Goal: Transaction & Acquisition: Obtain resource

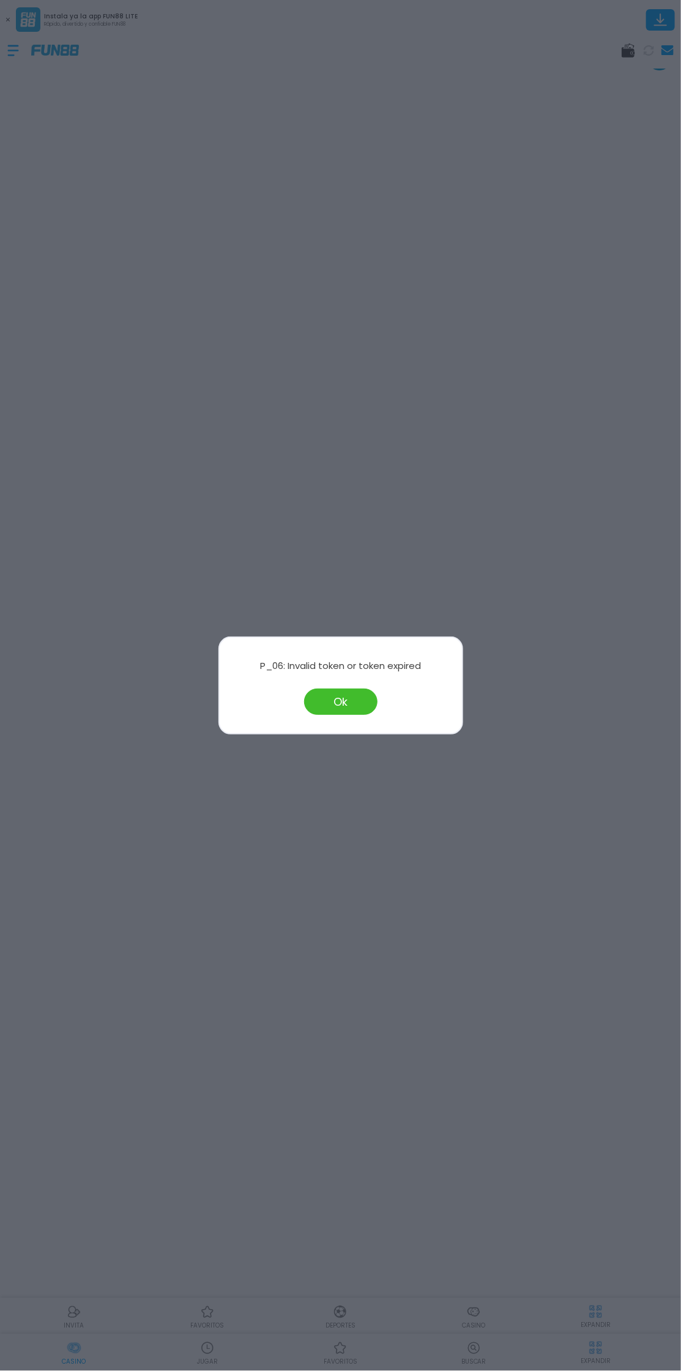
click at [340, 700] on button "Ok" at bounding box center [340, 702] width 73 height 26
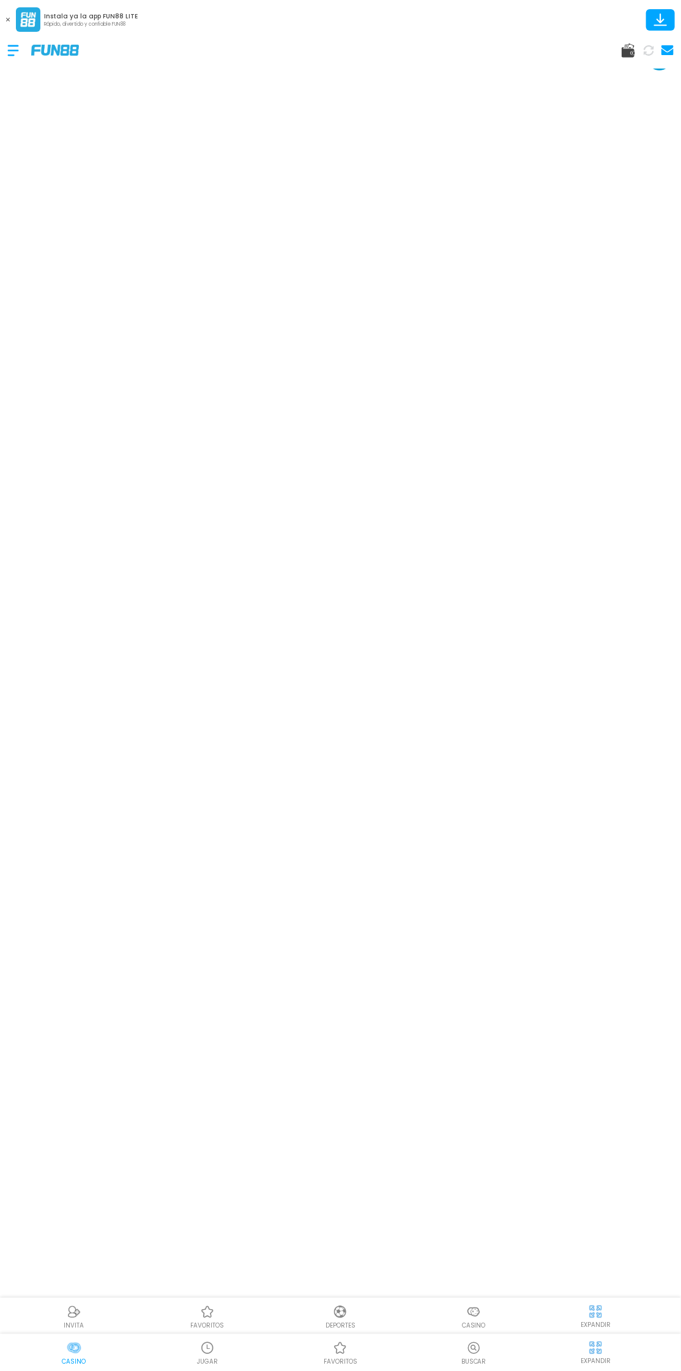
click at [671, 47] on use at bounding box center [668, 50] width 12 height 10
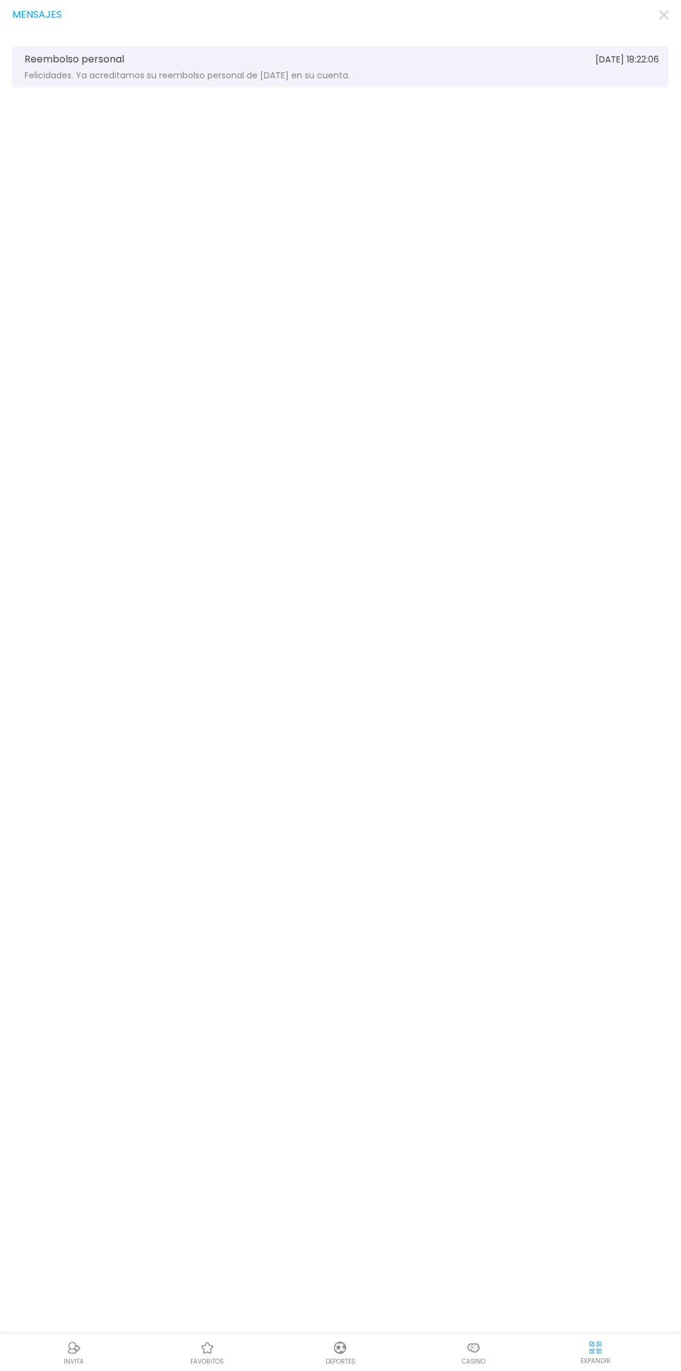
click at [642, 48] on div "Reembolso personal [DATE] 18:22:06 Felicidades. Ya acreditamos su reembolso per…" at bounding box center [340, 67] width 657 height 41
click at [17, 17] on icon at bounding box center [17, 12] width 10 height 10
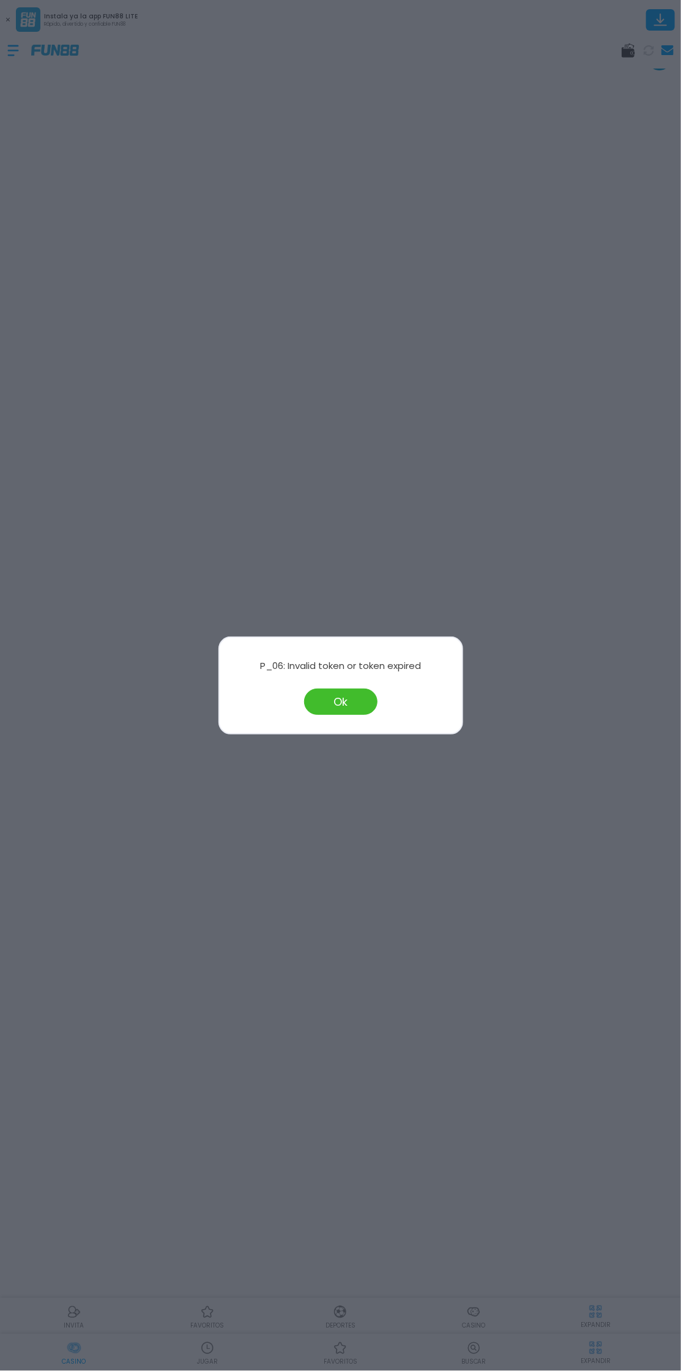
click at [340, 699] on button "Ok" at bounding box center [340, 702] width 73 height 26
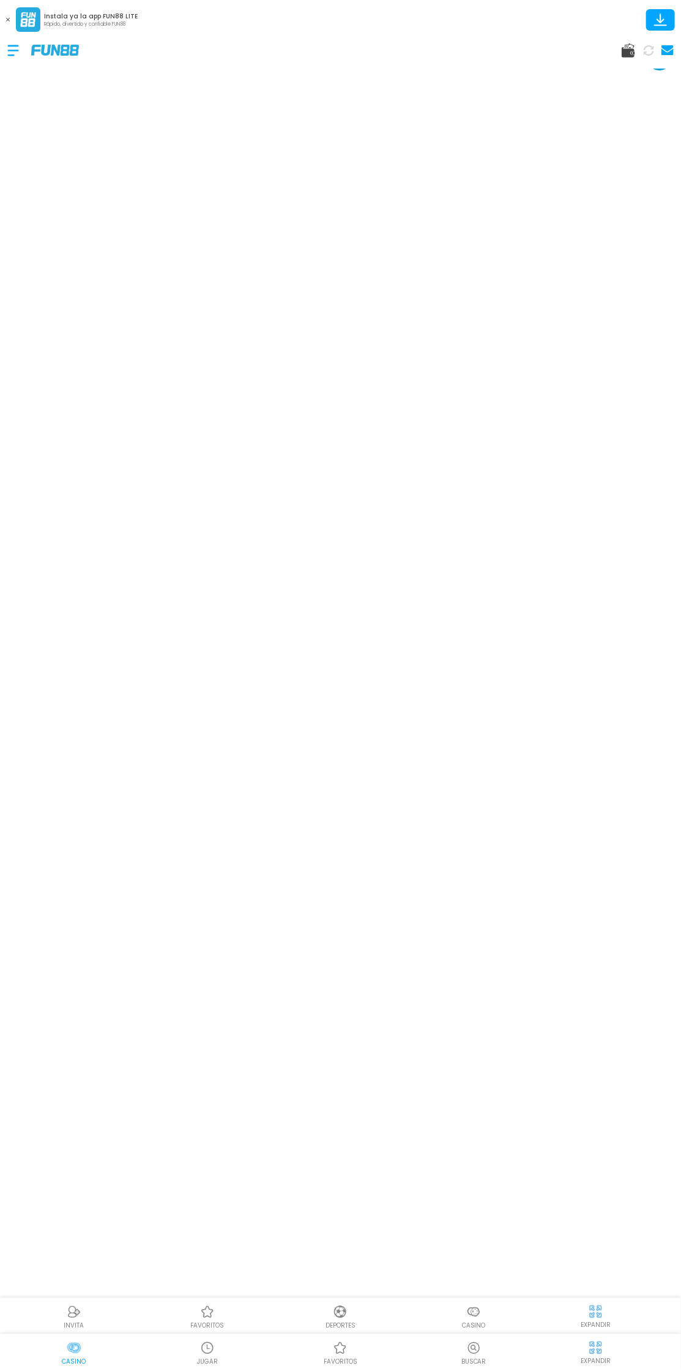
click at [642, 53] on button at bounding box center [649, 50] width 19 height 19
click at [14, 37] on div at bounding box center [19, 50] width 24 height 36
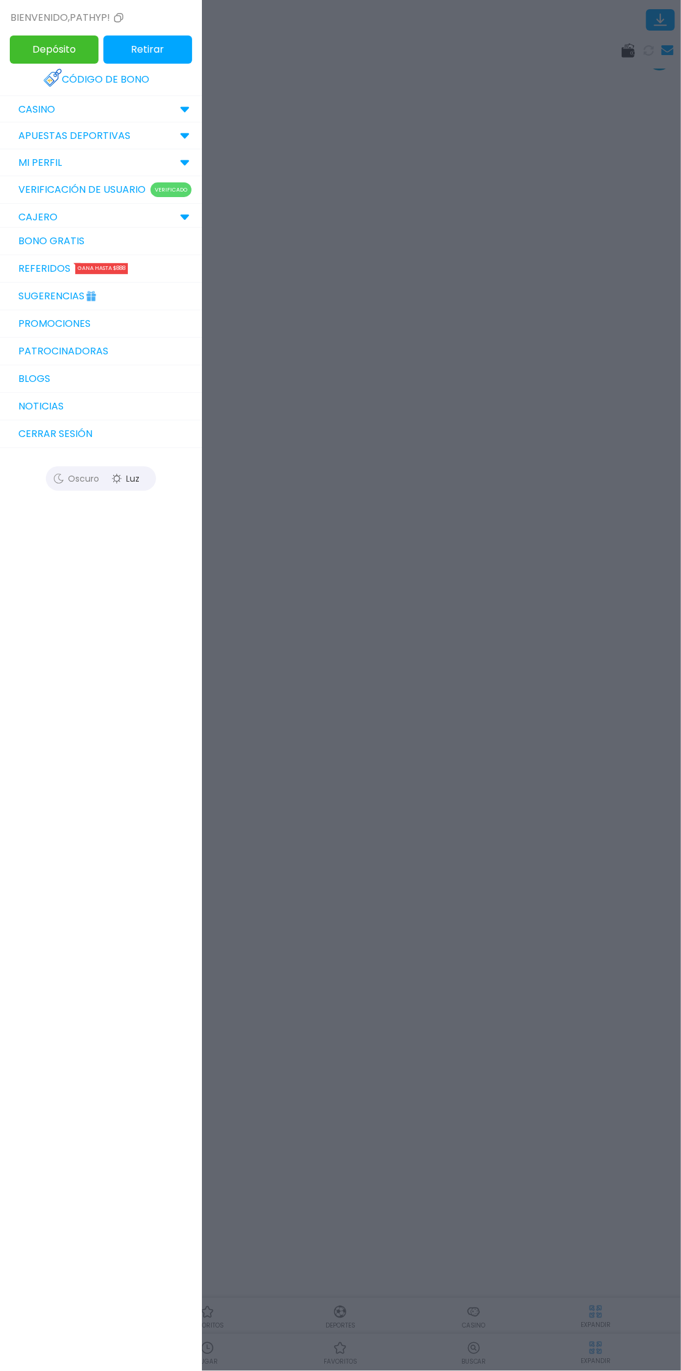
click at [107, 228] on link "Bono Gratis" at bounding box center [101, 242] width 202 height 28
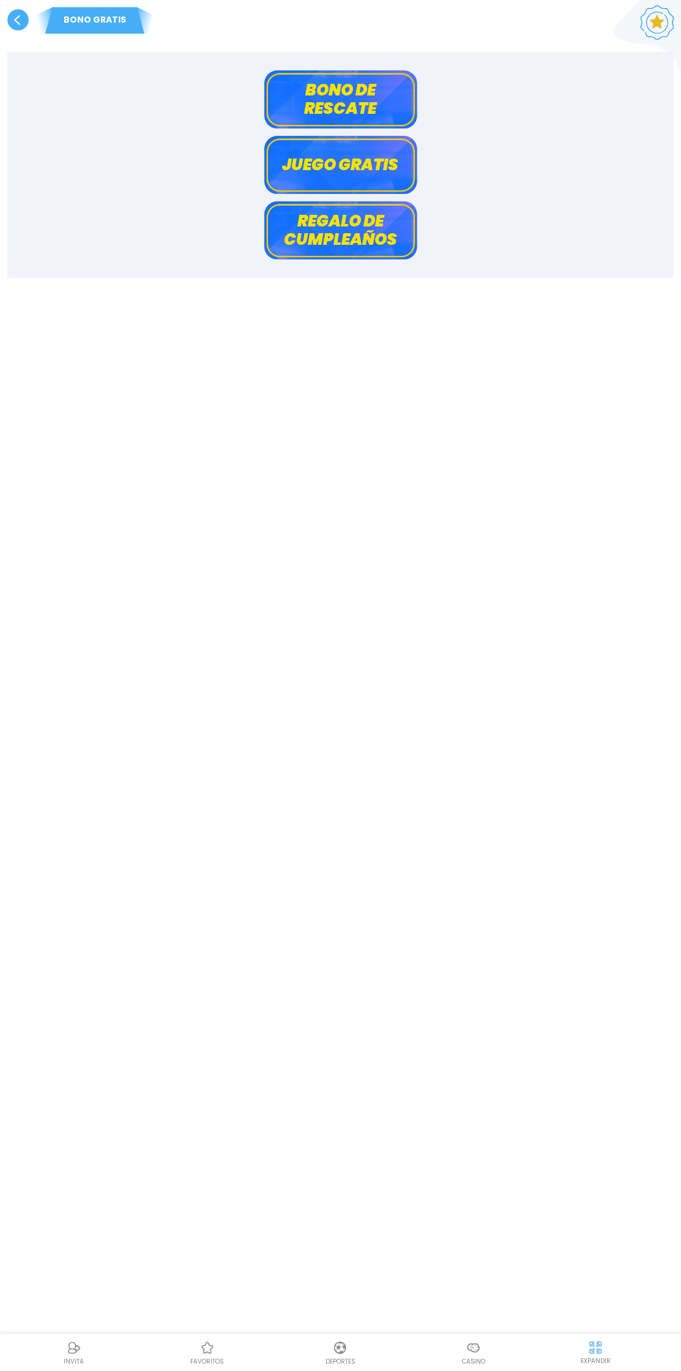
click at [351, 104] on button "Bono de rescate" at bounding box center [340, 99] width 153 height 58
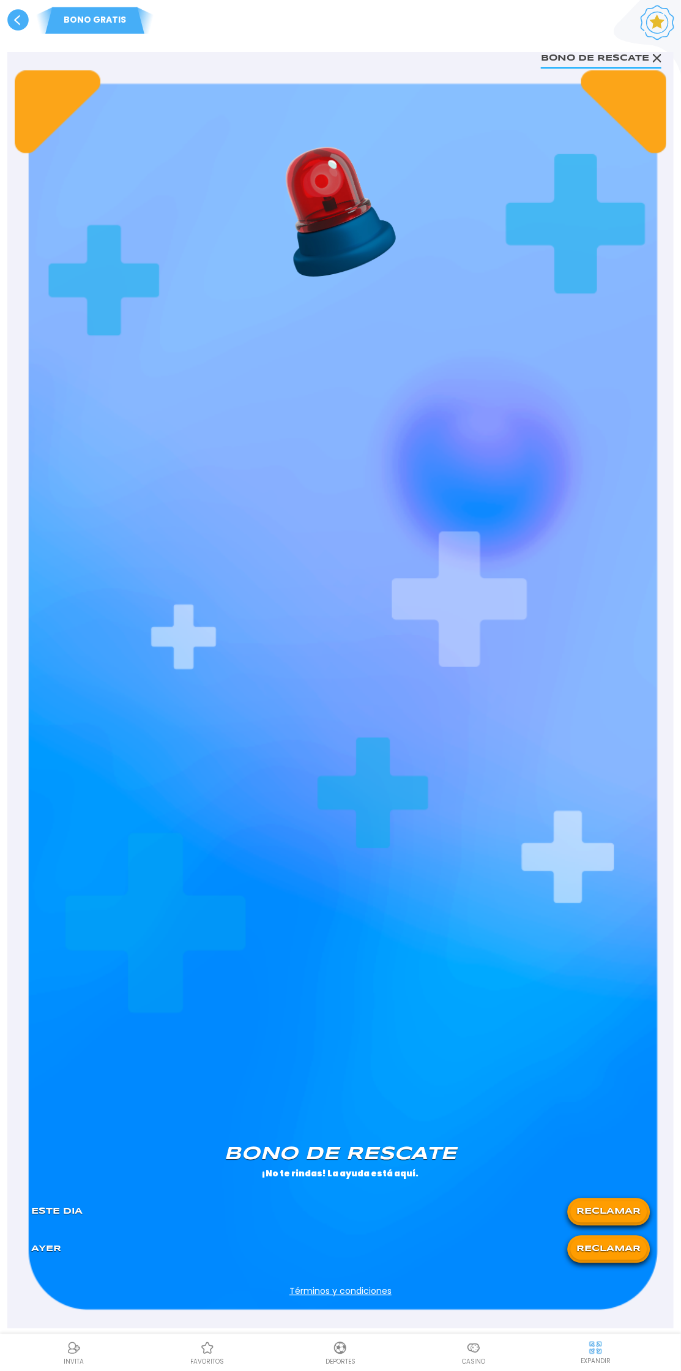
click at [17, 20] on use at bounding box center [17, 19] width 21 height 21
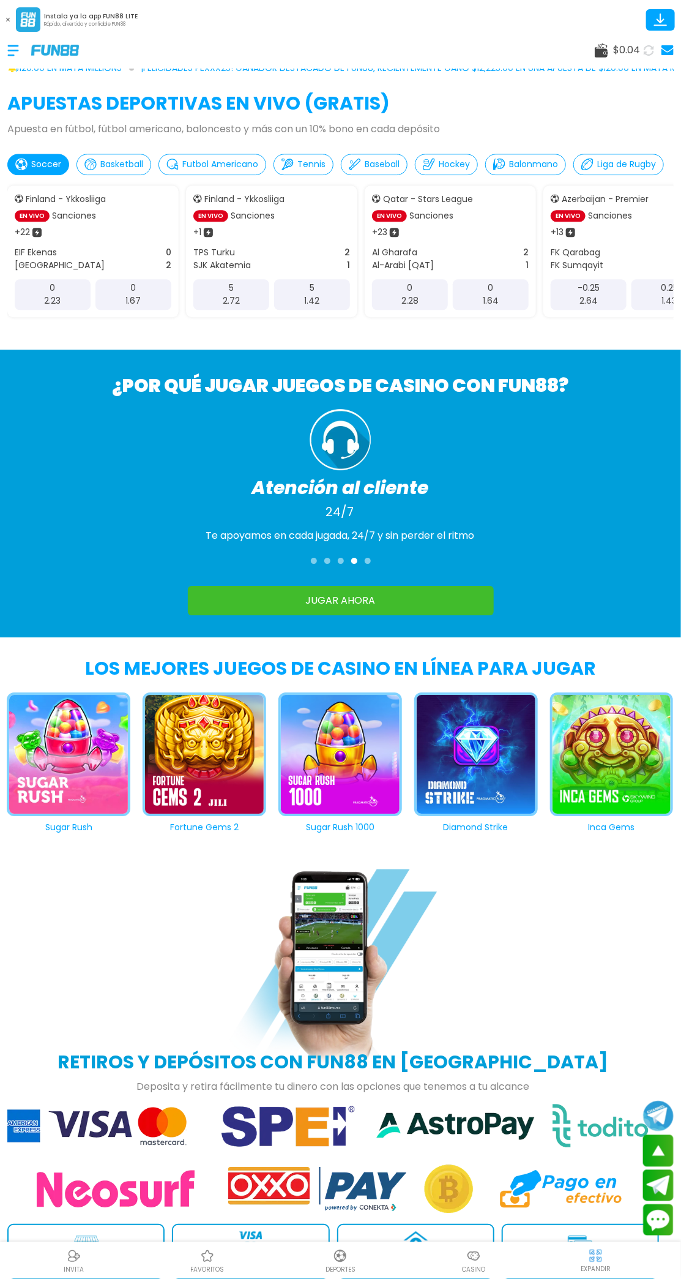
scroll to position [990, 0]
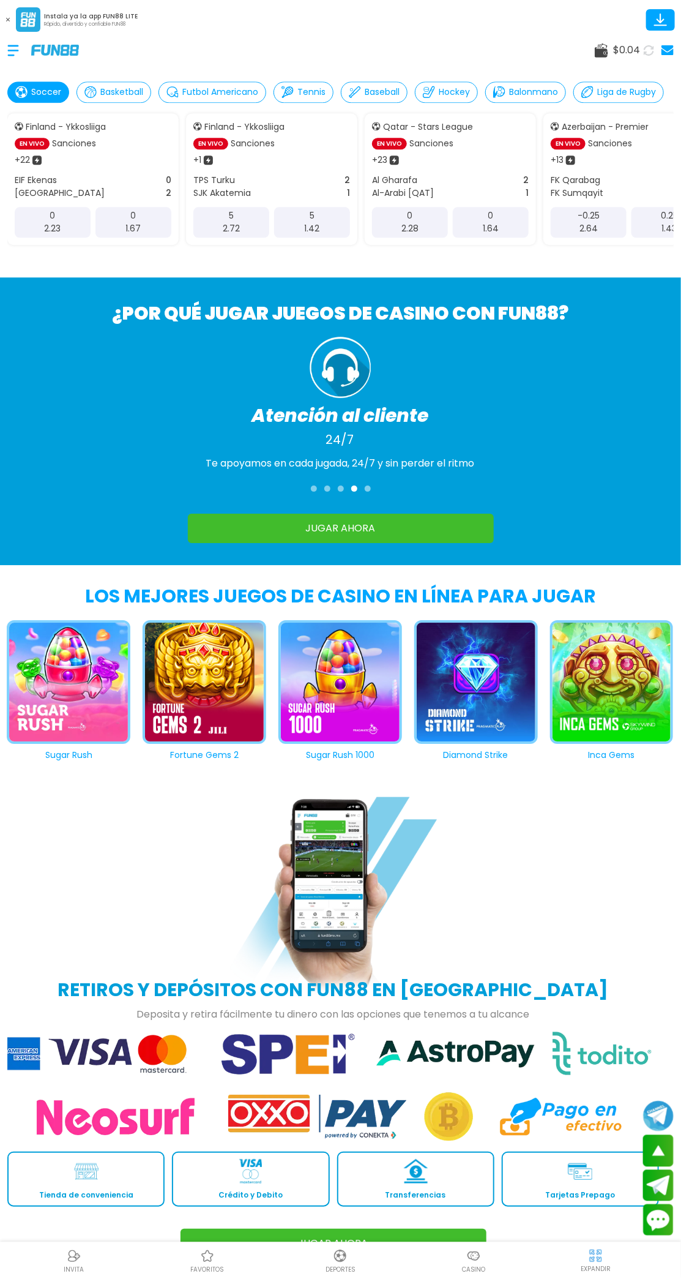
click at [23, 45] on div at bounding box center [19, 50] width 24 height 36
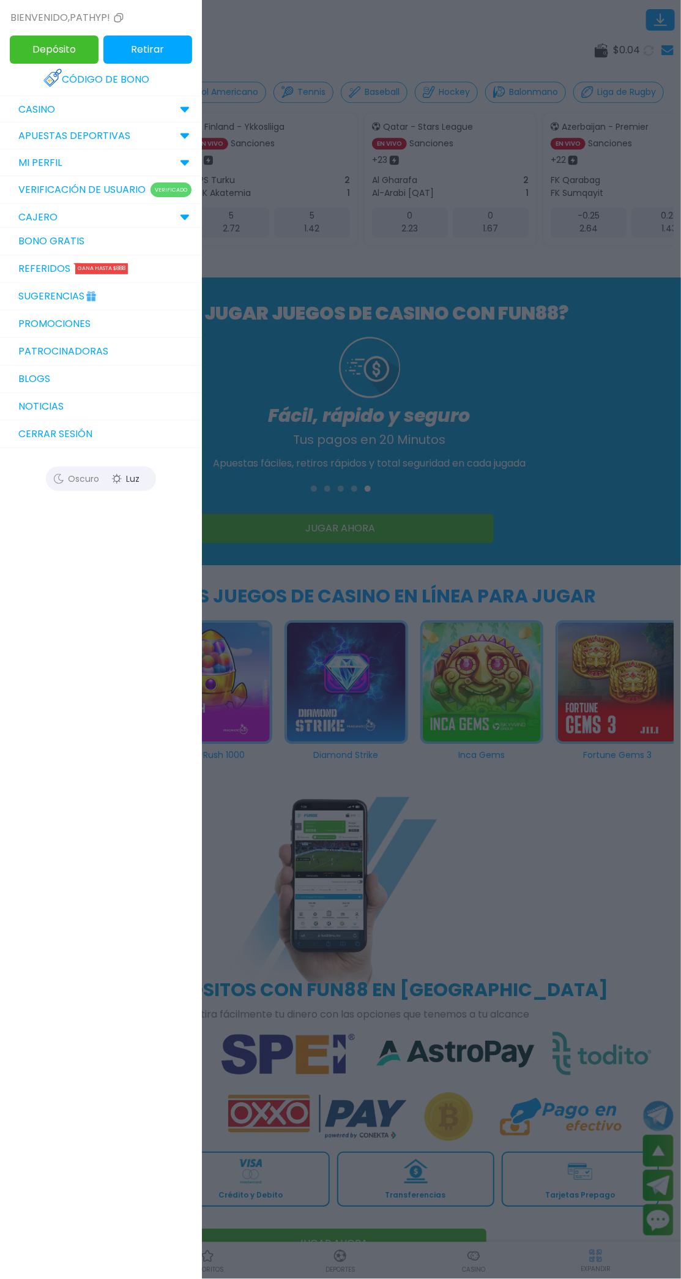
click at [124, 14] on icon at bounding box center [118, 17] width 15 height 15
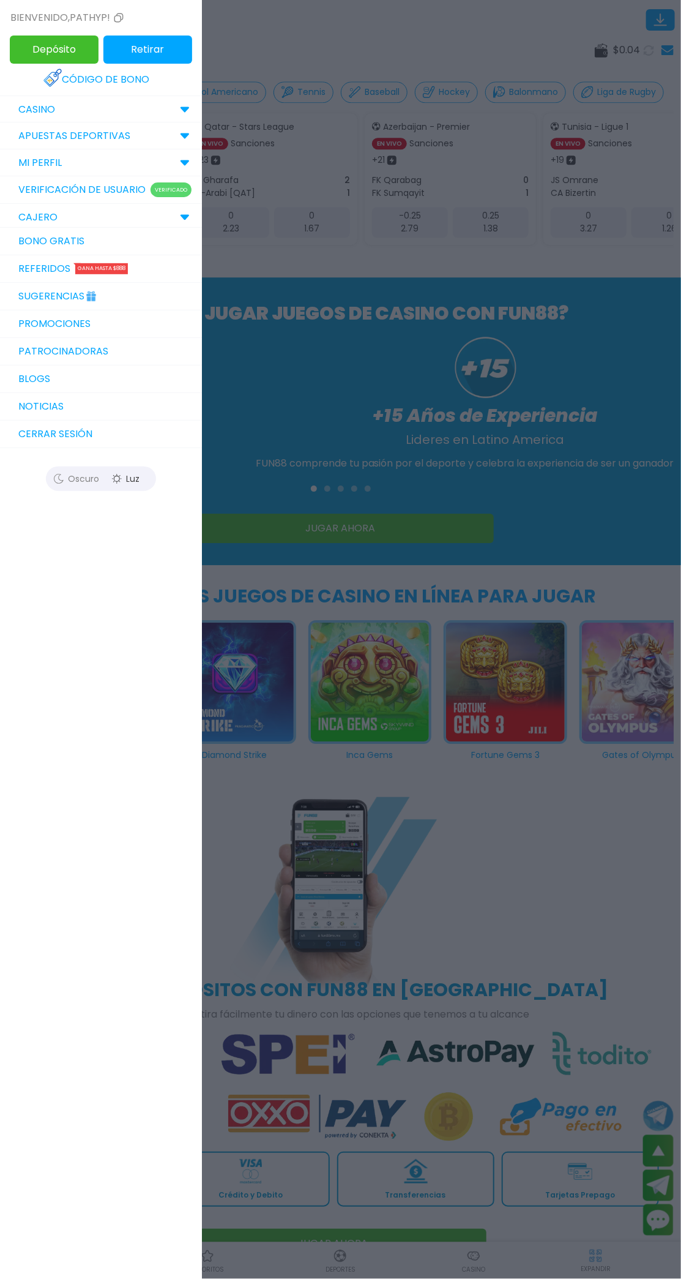
click at [46, 234] on link "Bono Gratis" at bounding box center [101, 242] width 202 height 28
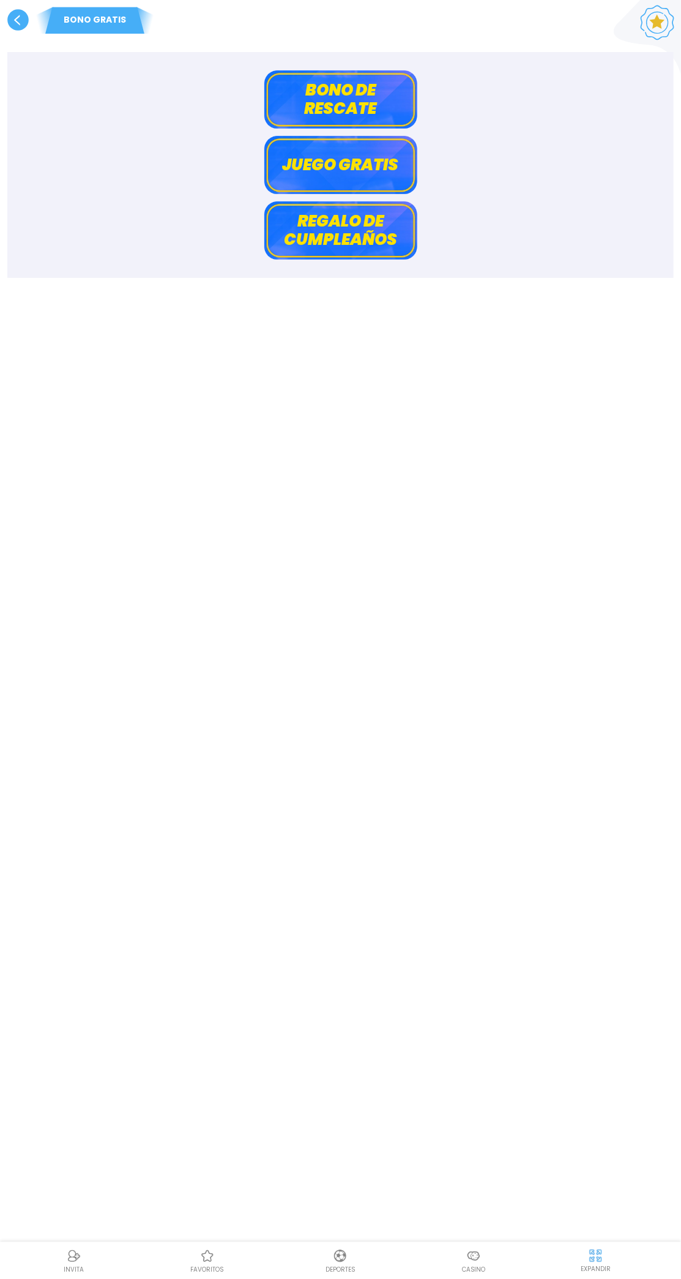
click at [348, 151] on button "Juego gratis" at bounding box center [340, 165] width 153 height 58
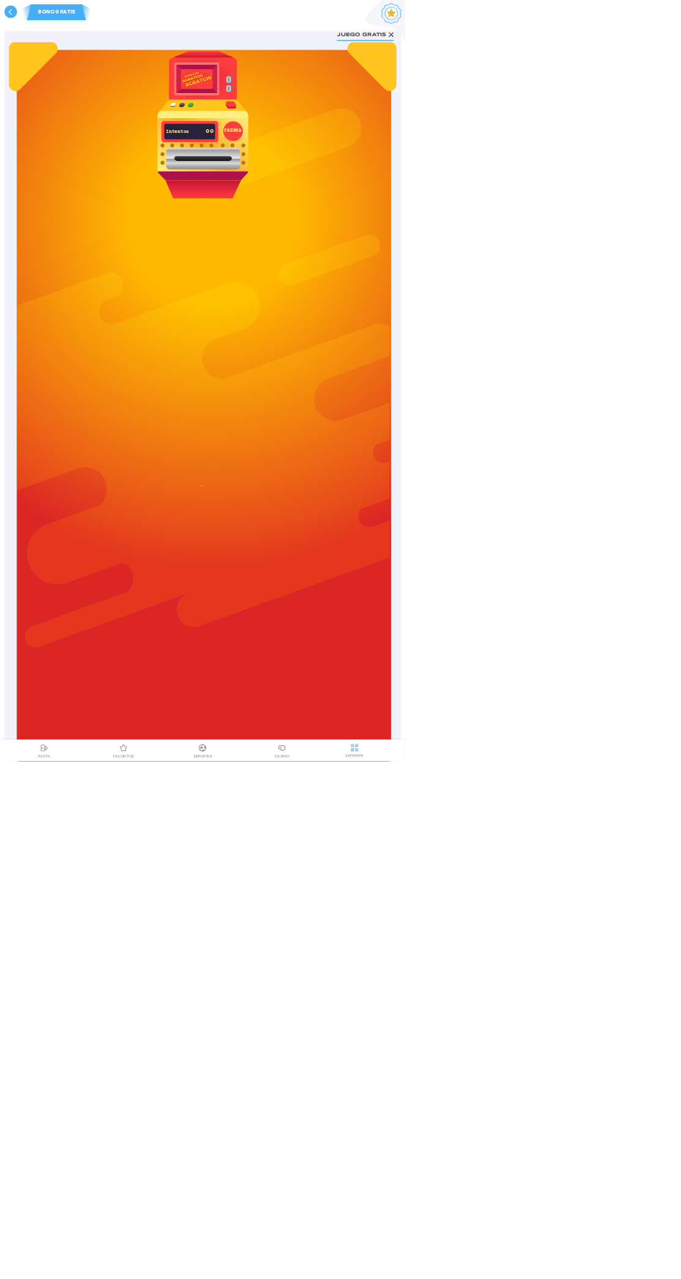
click at [545, 852] on div "PRENSA Intentos 00 Los miembros que hayan realizado al menos un depósito exitos…" at bounding box center [341, 690] width 652 height 1240
click at [343, 211] on div "Intentos 00" at bounding box center [319, 221] width 80 height 20
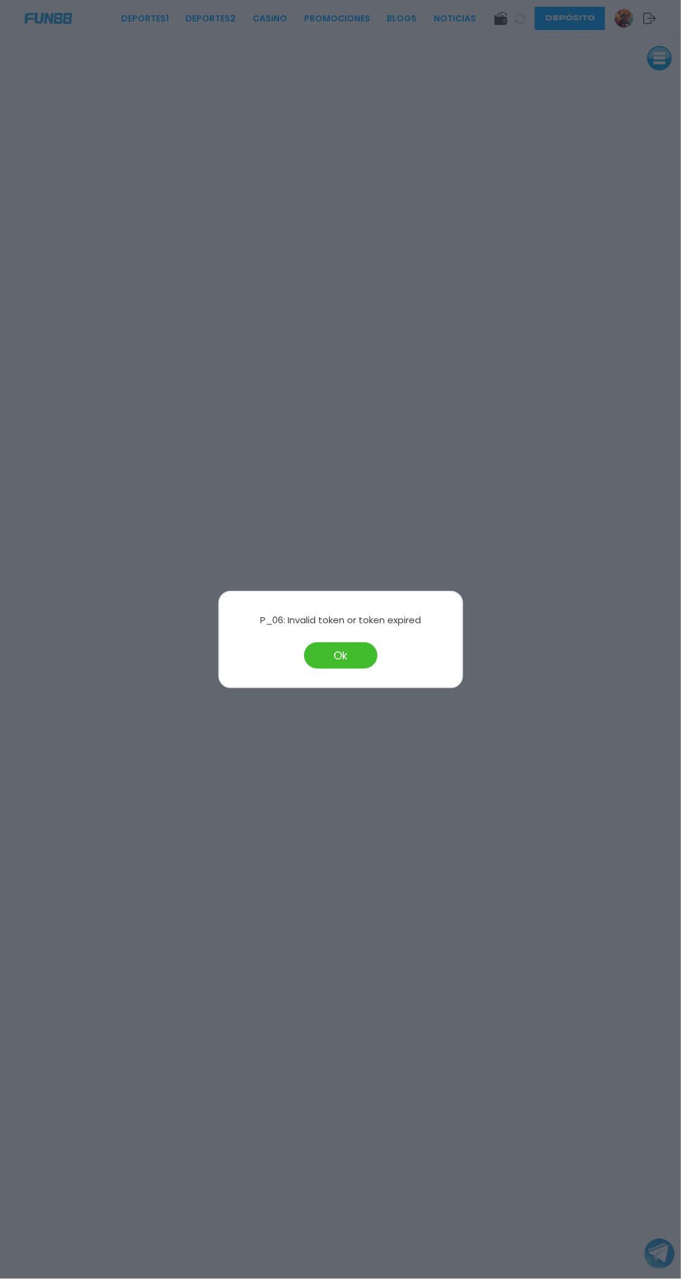
click at [339, 657] on button "Ok" at bounding box center [340, 655] width 73 height 26
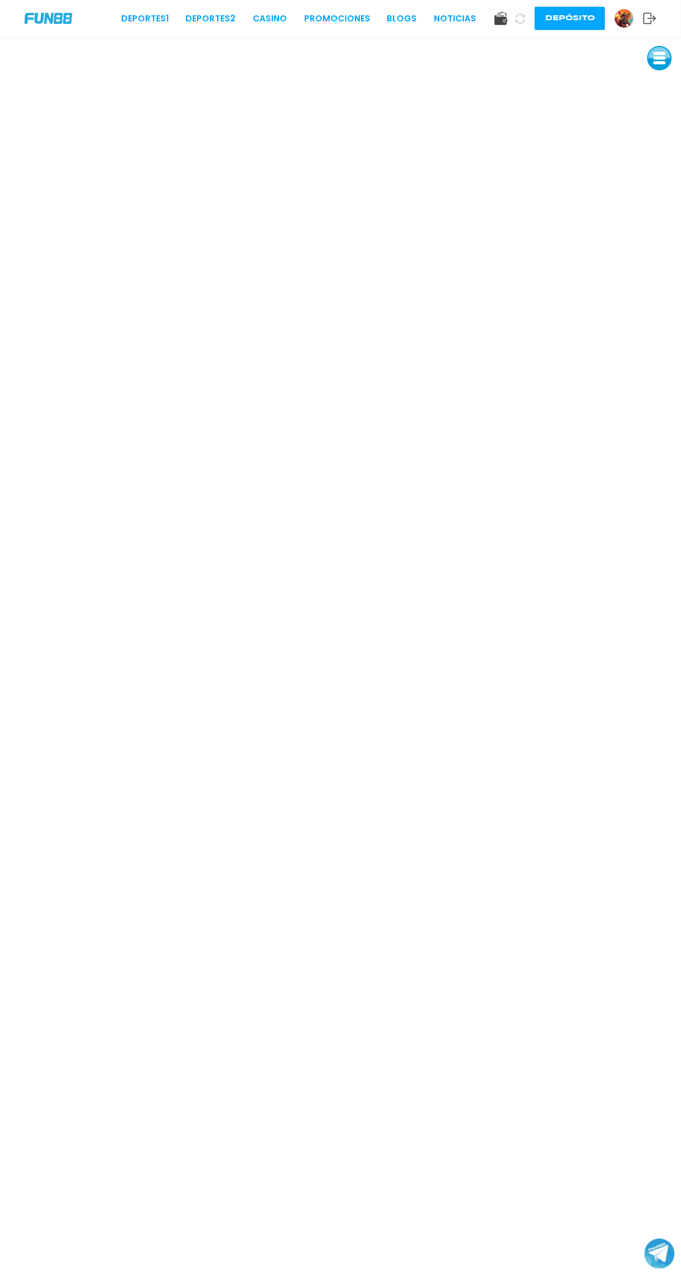
click at [629, 24] on img at bounding box center [624, 18] width 18 height 18
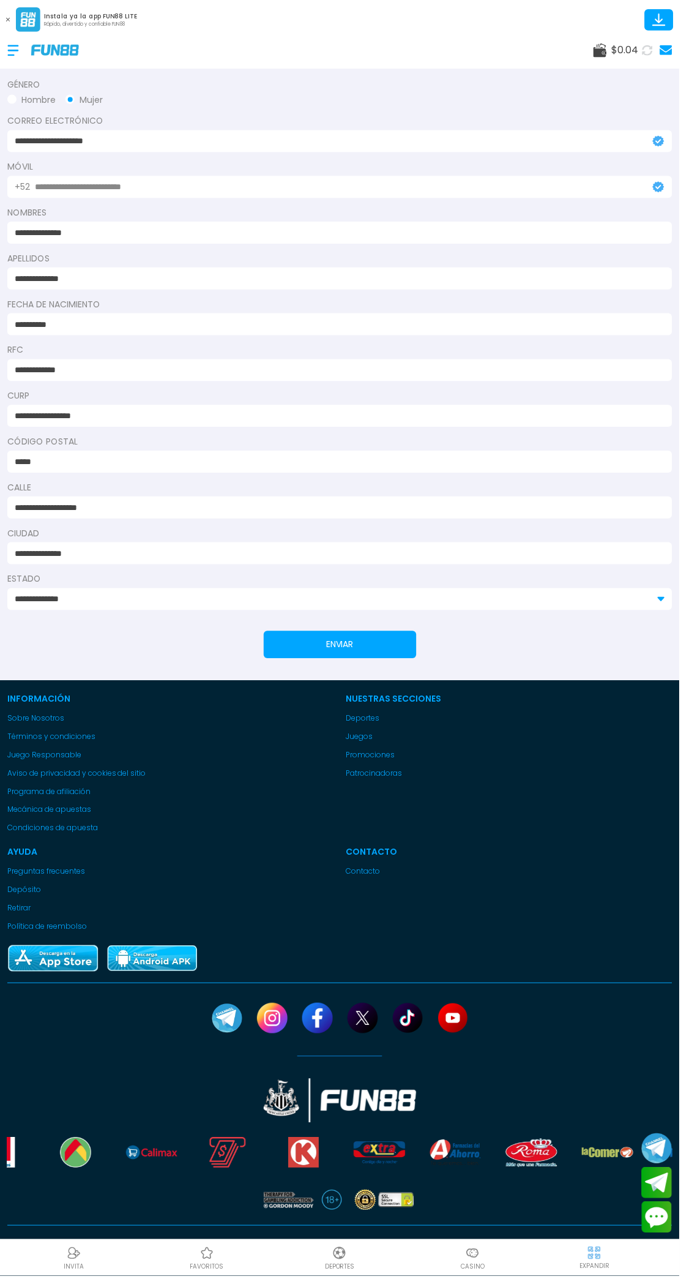
click at [360, 760] on link "Promociones" at bounding box center [511, 756] width 328 height 11
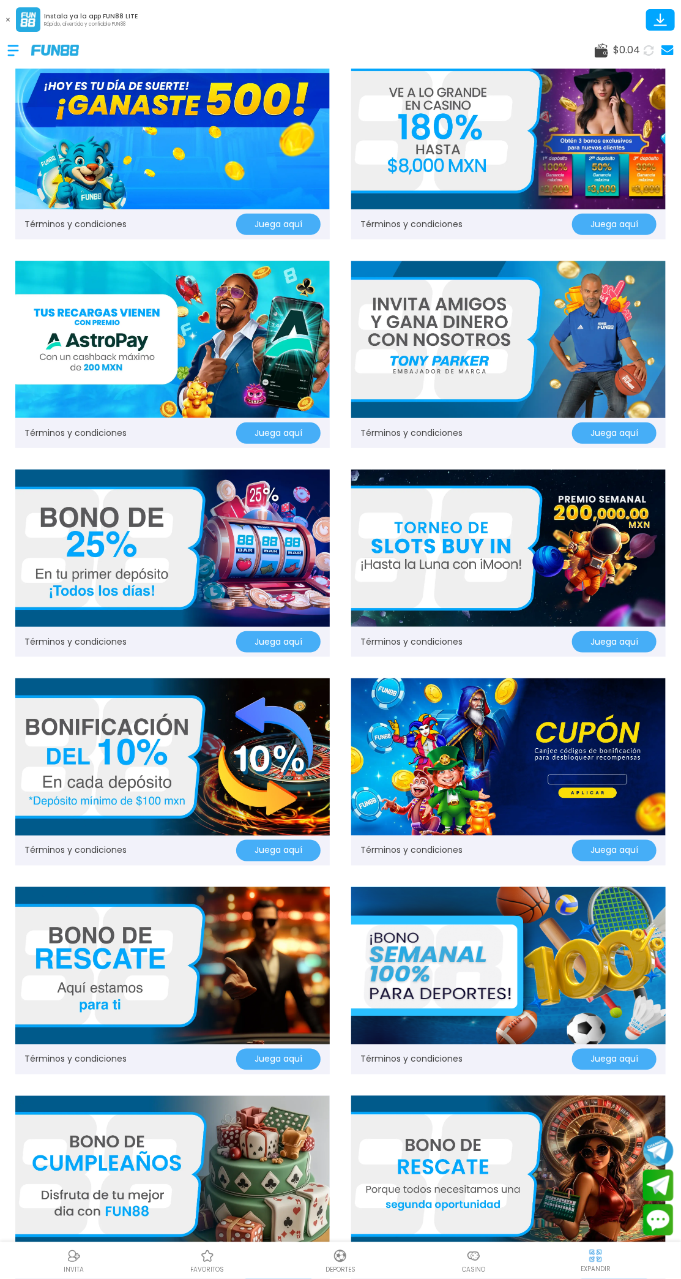
click at [492, 721] on img at bounding box center [508, 756] width 315 height 157
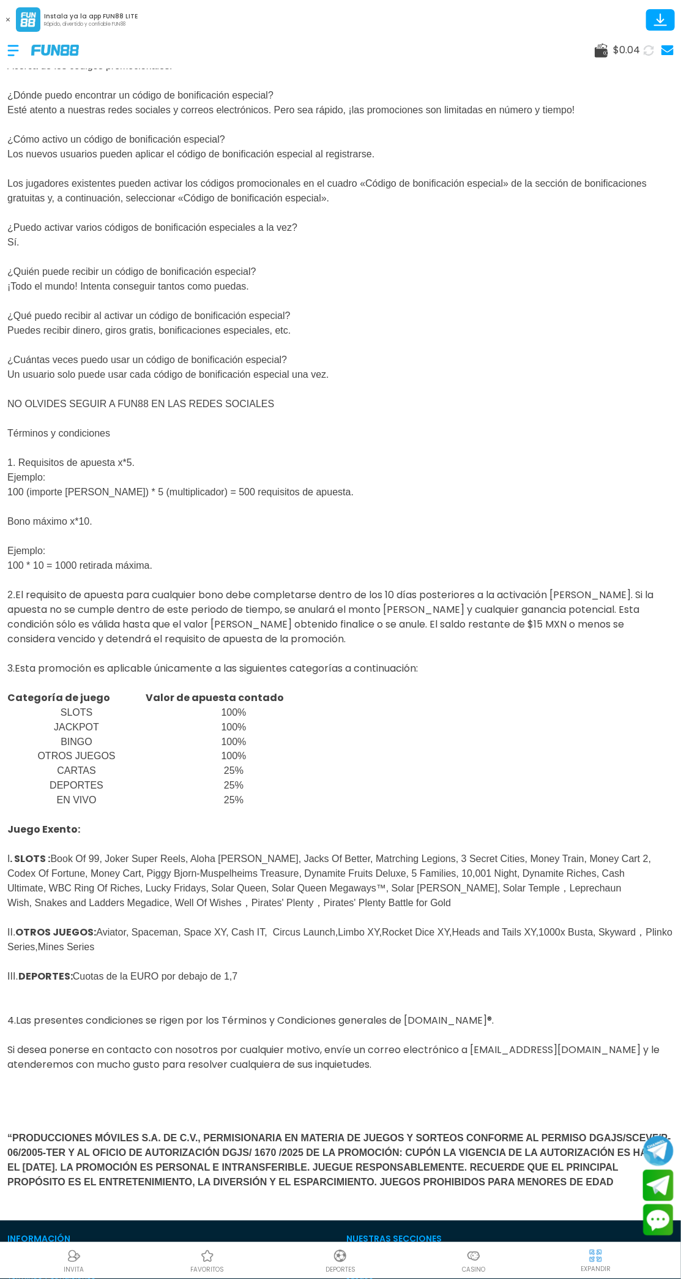
scroll to position [100, 0]
